Goal: Task Accomplishment & Management: Manage account settings

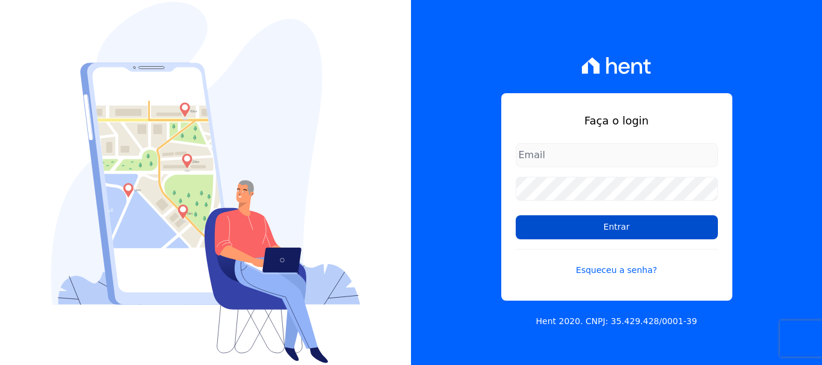
type input "[EMAIL_ADDRESS][DOMAIN_NAME]"
click at [612, 229] on input "Entrar" at bounding box center [617, 227] width 202 height 24
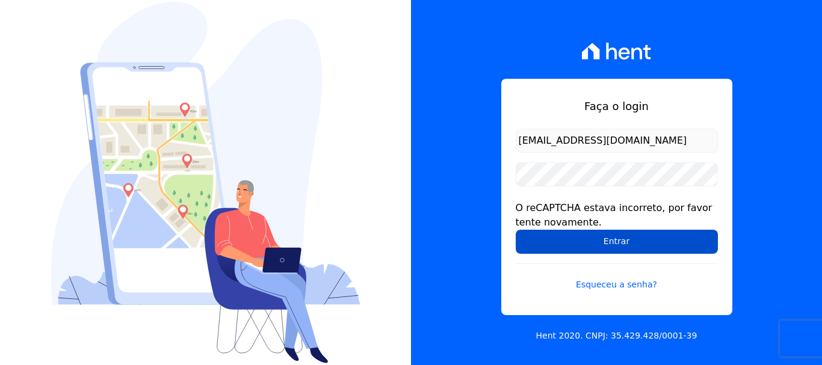
click at [612, 239] on input "Entrar" at bounding box center [617, 242] width 202 height 24
click at [616, 245] on input "Entrar" at bounding box center [617, 242] width 202 height 24
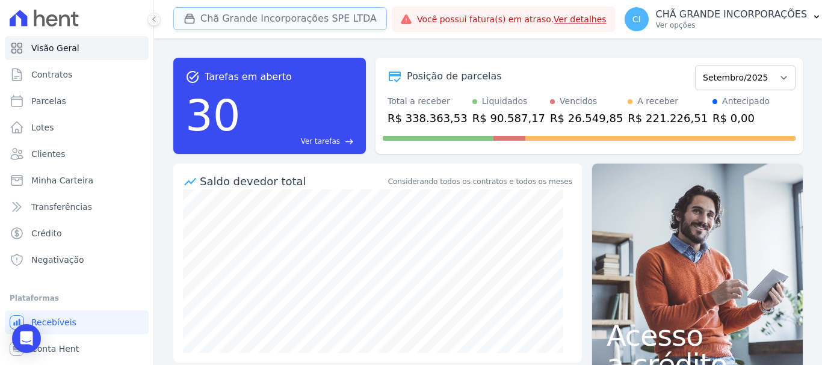
click at [226, 13] on button "Chã Grande Incorporações SPE LTDA" at bounding box center [280, 18] width 214 height 23
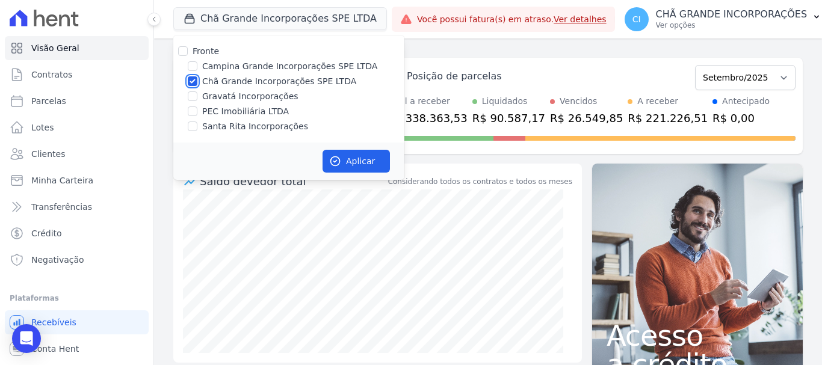
click at [191, 79] on input "Chã Grande Incorporações SPE LTDA" at bounding box center [193, 81] width 10 height 10
checkbox input "false"
click at [191, 66] on input "Campina Grande Incorporações SPE LTDA" at bounding box center [193, 66] width 10 height 10
checkbox input "true"
click at [338, 161] on icon "button" at bounding box center [335, 161] width 12 height 12
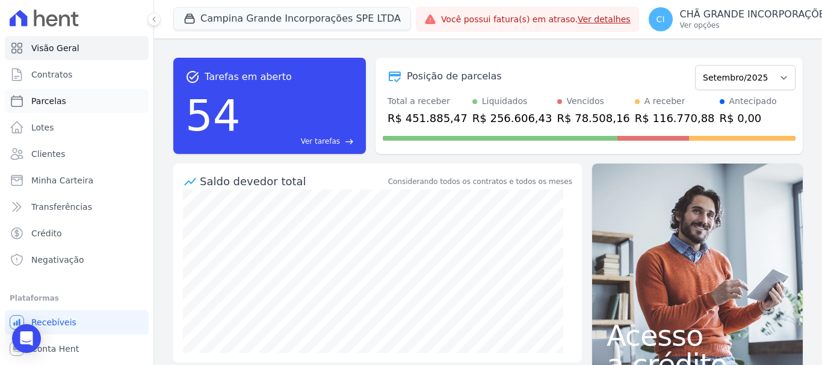
click at [49, 100] on span "Parcelas" at bounding box center [48, 101] width 35 height 12
select select
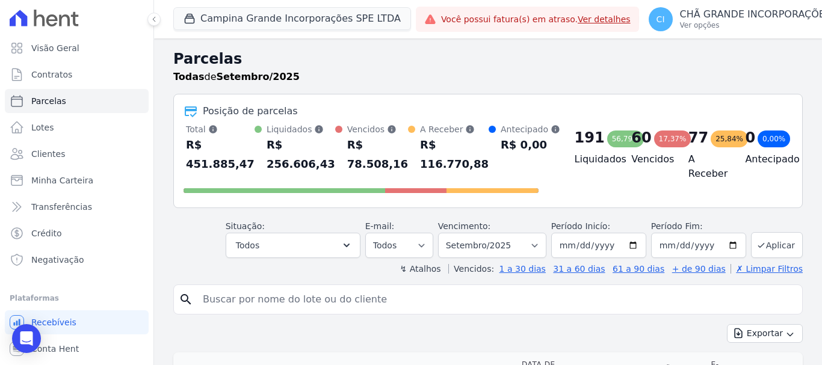
drag, startPoint x: 217, startPoint y: 306, endPoint x: 236, endPoint y: 276, distance: 35.4
click at [218, 305] on input "search" at bounding box center [497, 300] width 602 height 24
type input "[PERSON_NAME]"
select select
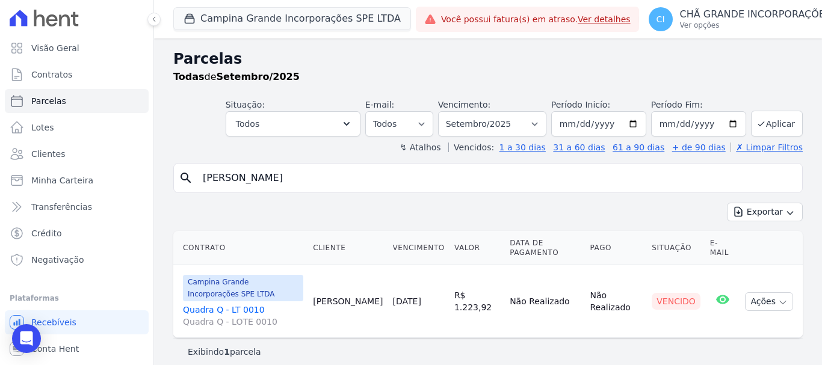
scroll to position [10, 0]
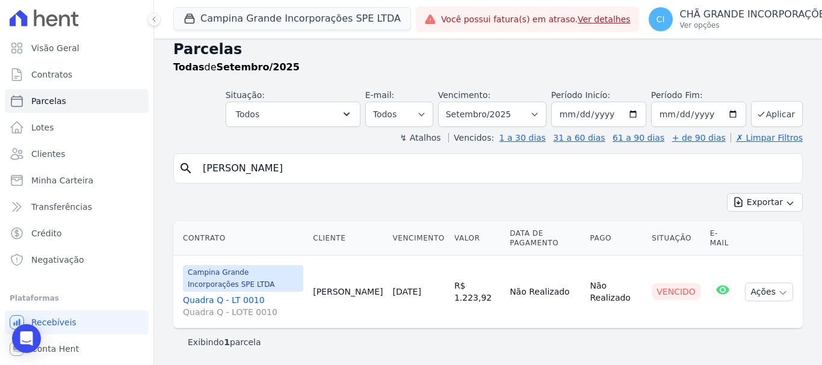
click at [200, 301] on link "Quadra Q - LT 0010 Quadra Q - LOTE 0010" at bounding box center [243, 306] width 120 height 24
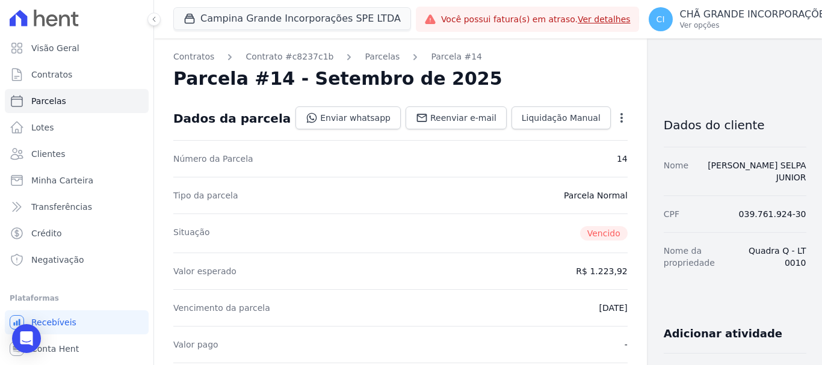
select select
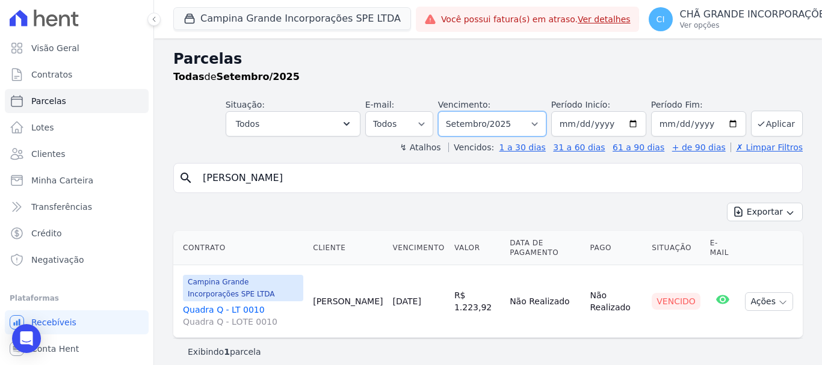
click at [535, 122] on select "Filtrar por período ──────── Todos os meses Janeiro/2023 Fevereiro/2023 Março/2…" at bounding box center [492, 123] width 108 height 25
select select "08/2025"
click at [446, 111] on select "Filtrar por período ──────── Todos os meses Janeiro/2023 Fevereiro/2023 Março/2…" at bounding box center [492, 123] width 108 height 25
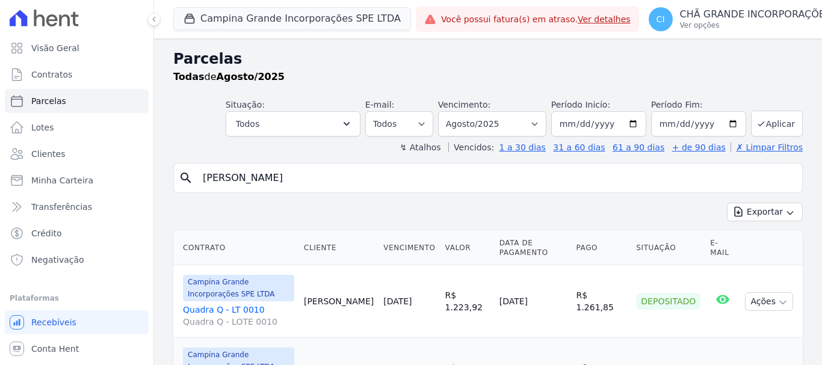
select select
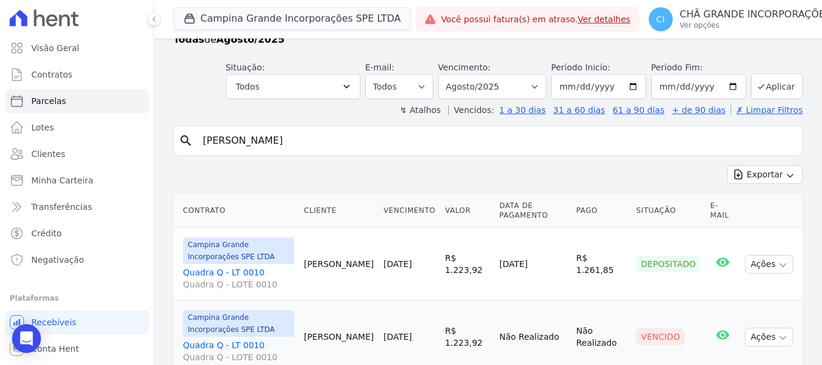
scroll to position [82, 0]
